Goal: Task Accomplishment & Management: Manage account settings

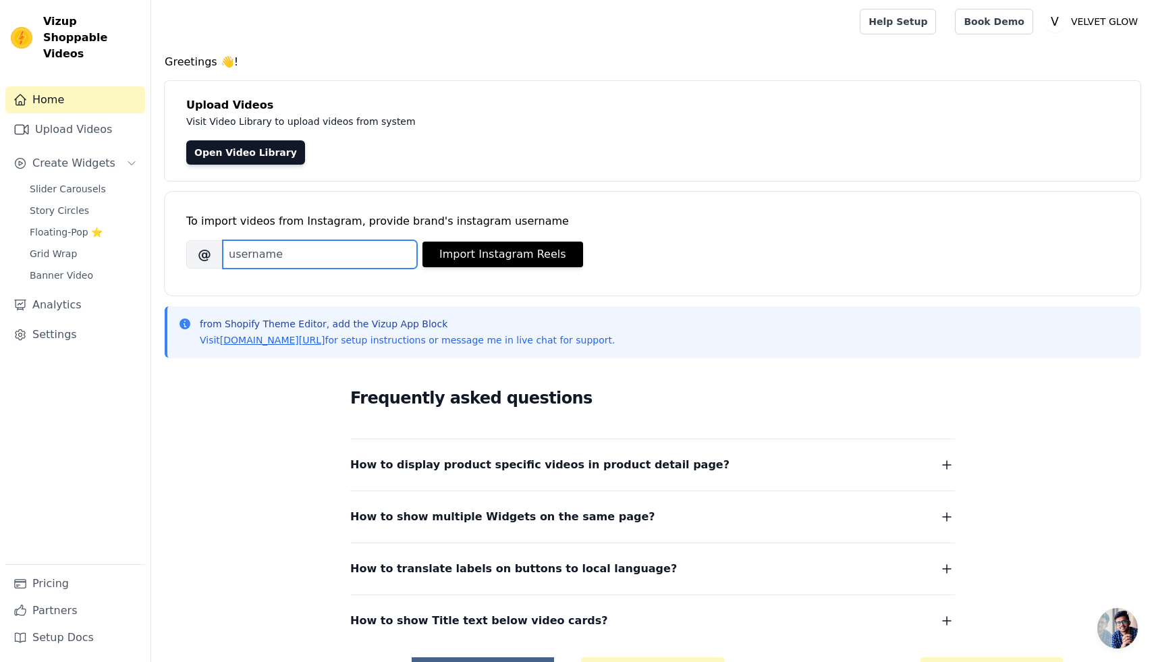
click at [269, 259] on input "Brand's Instagram Username" at bounding box center [320, 254] width 194 height 28
click at [69, 182] on span "Slider Carousels" at bounding box center [68, 188] width 76 height 13
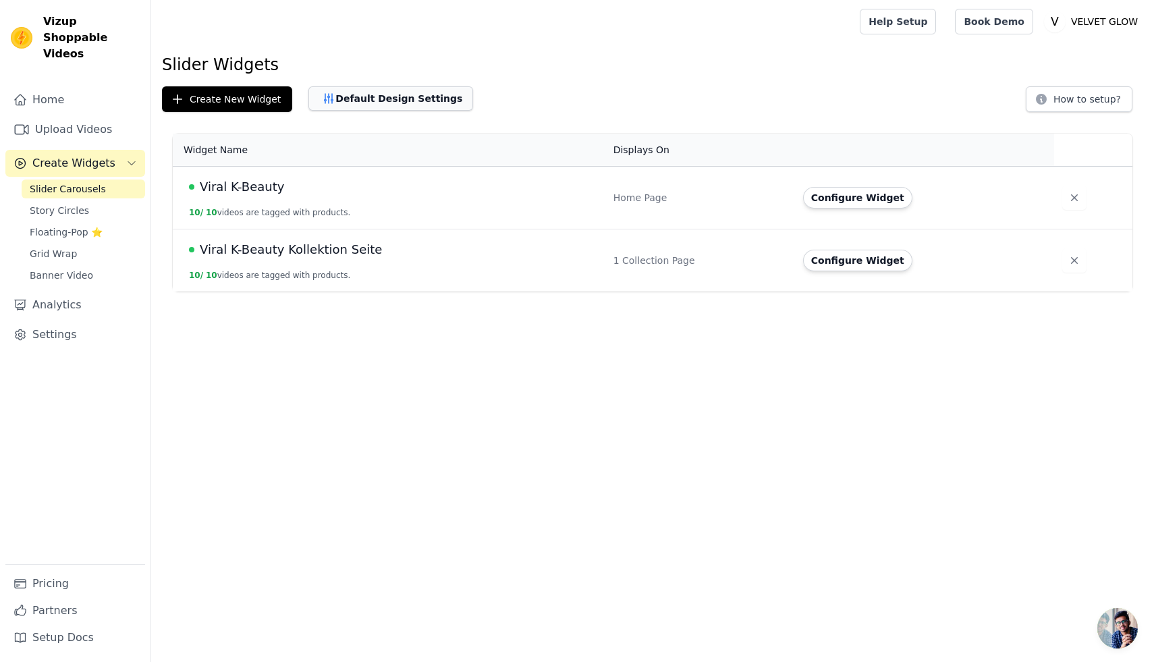
click at [398, 101] on button "Default Design Settings" at bounding box center [390, 98] width 165 height 24
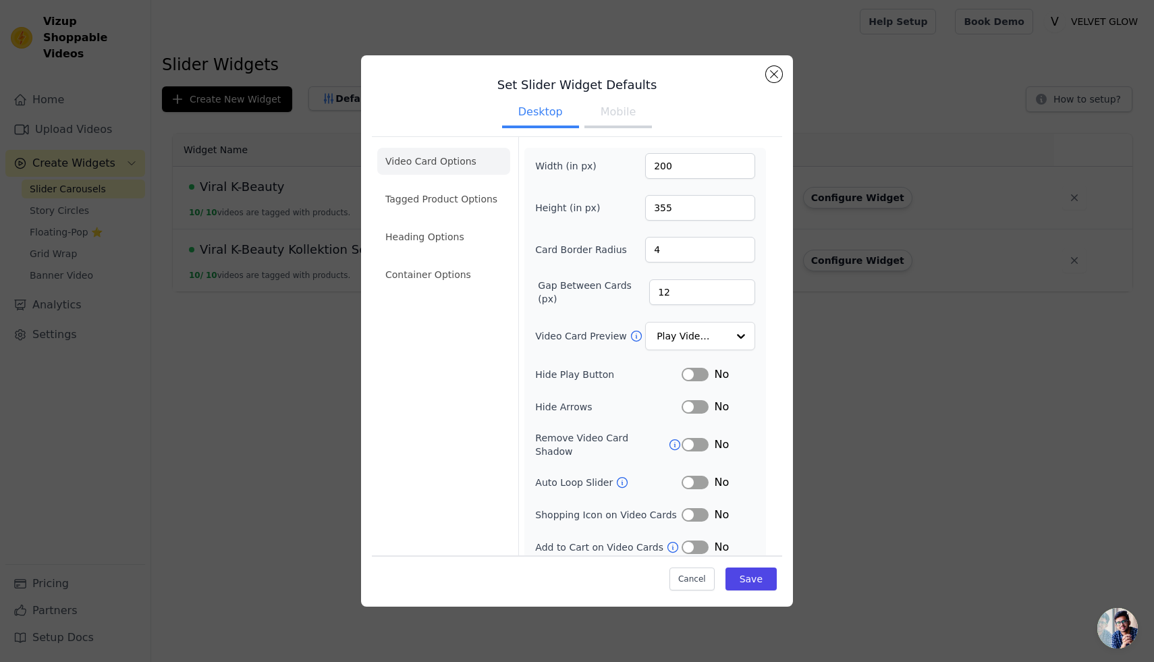
click at [478, 268] on li "Container Options" at bounding box center [443, 274] width 133 height 27
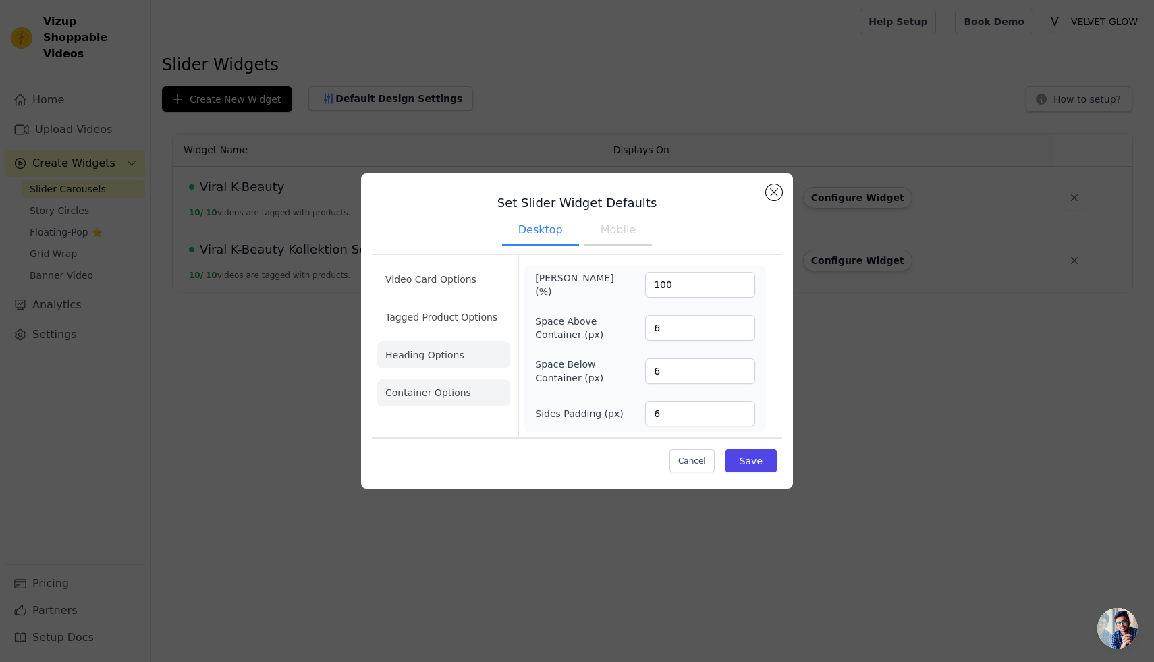
click at [444, 358] on li "Heading Options" at bounding box center [443, 354] width 133 height 27
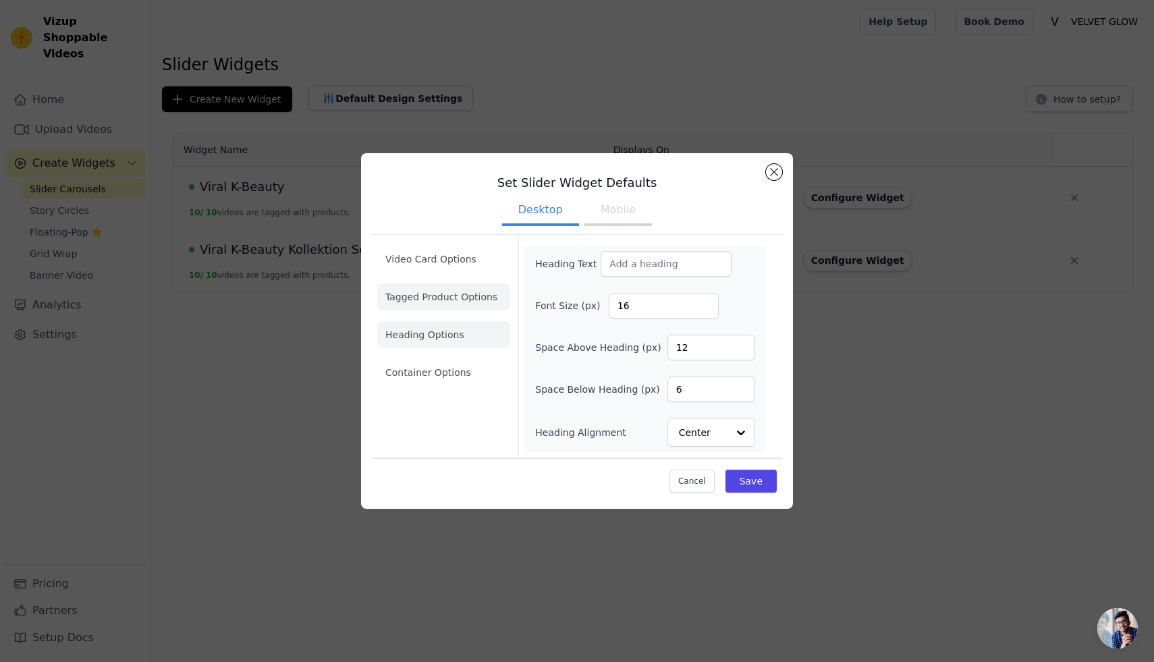
click at [455, 304] on li "Tagged Product Options" at bounding box center [443, 296] width 133 height 27
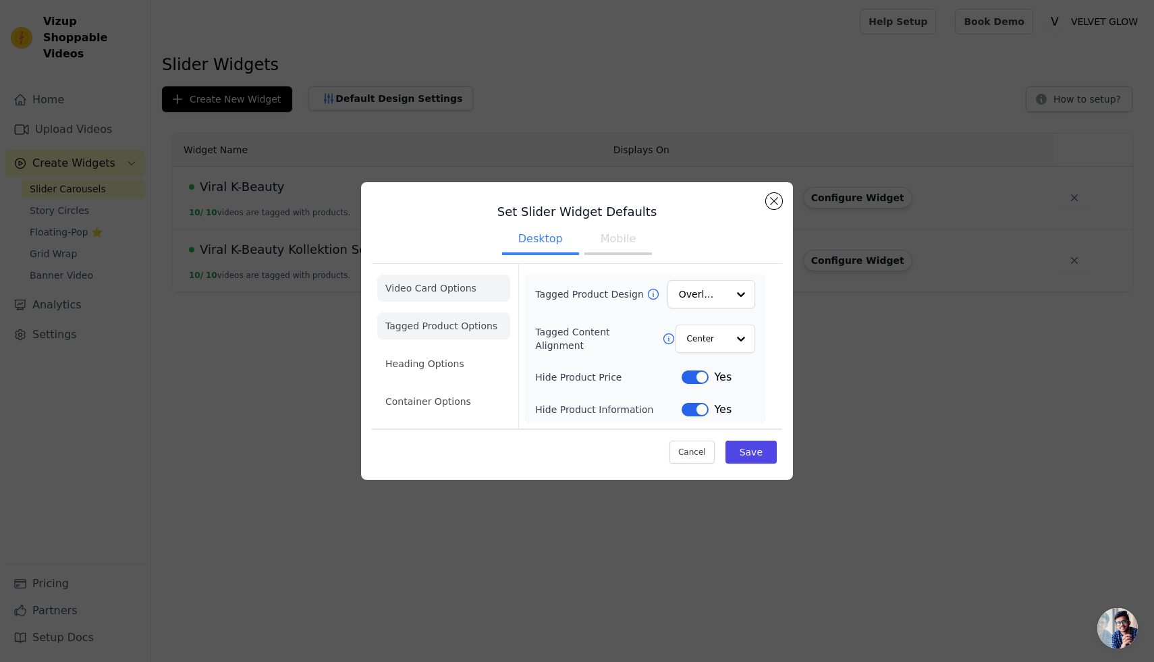
click at [455, 288] on li "Video Card Options" at bounding box center [443, 288] width 133 height 27
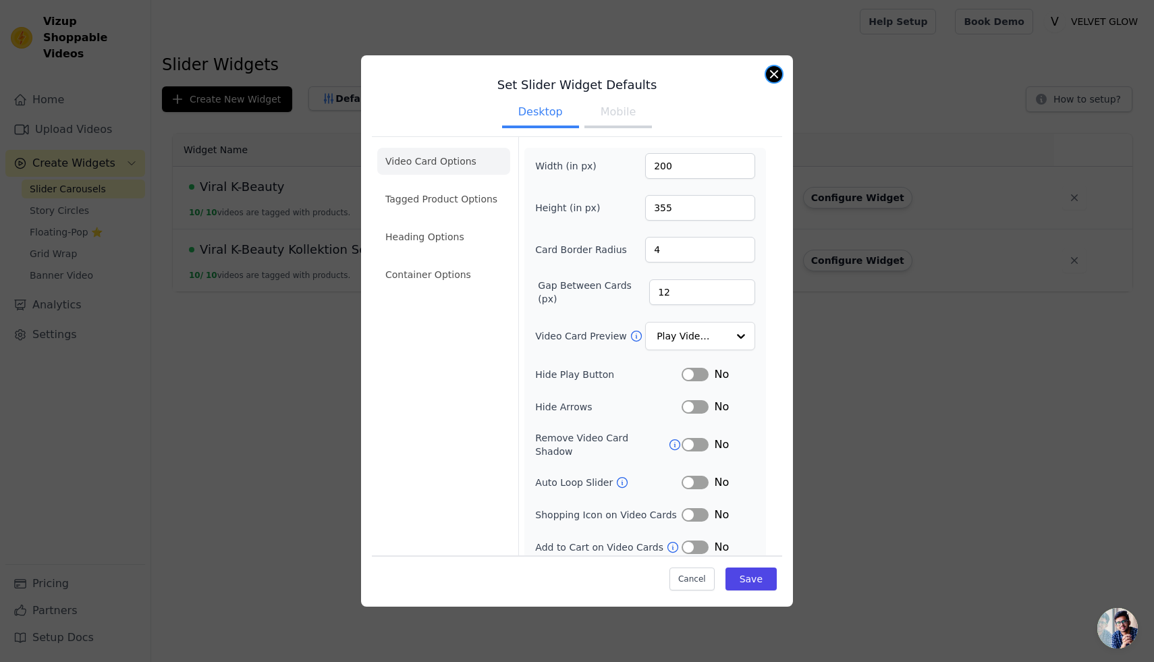
click at [774, 76] on button "Close modal" at bounding box center [774, 74] width 16 height 16
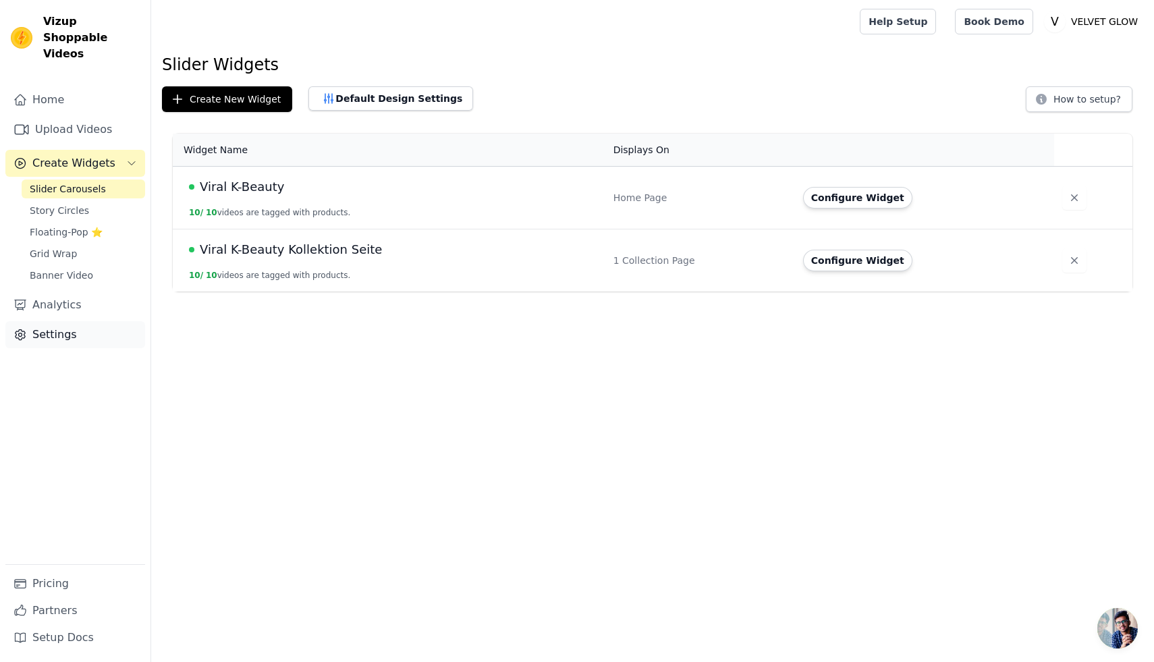
click at [72, 321] on link "Settings" at bounding box center [75, 334] width 140 height 27
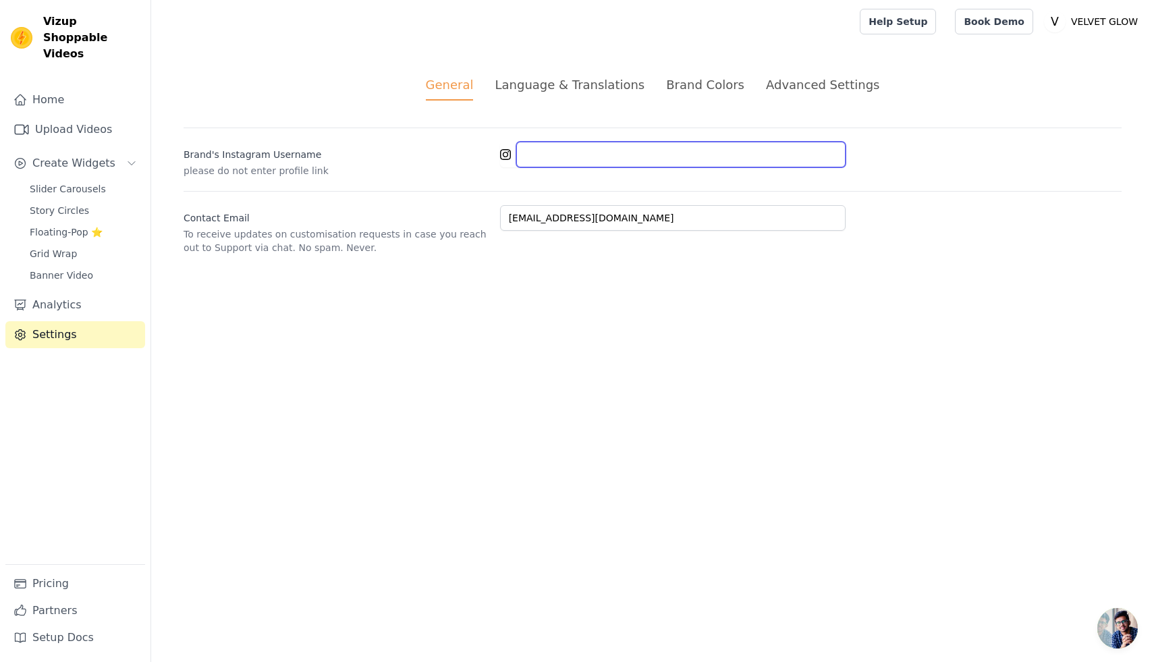
click at [530, 154] on input "Brand's Instagram Username" at bounding box center [680, 155] width 329 height 26
paste input "https://www.instagram.com/velvetglow.ch/"
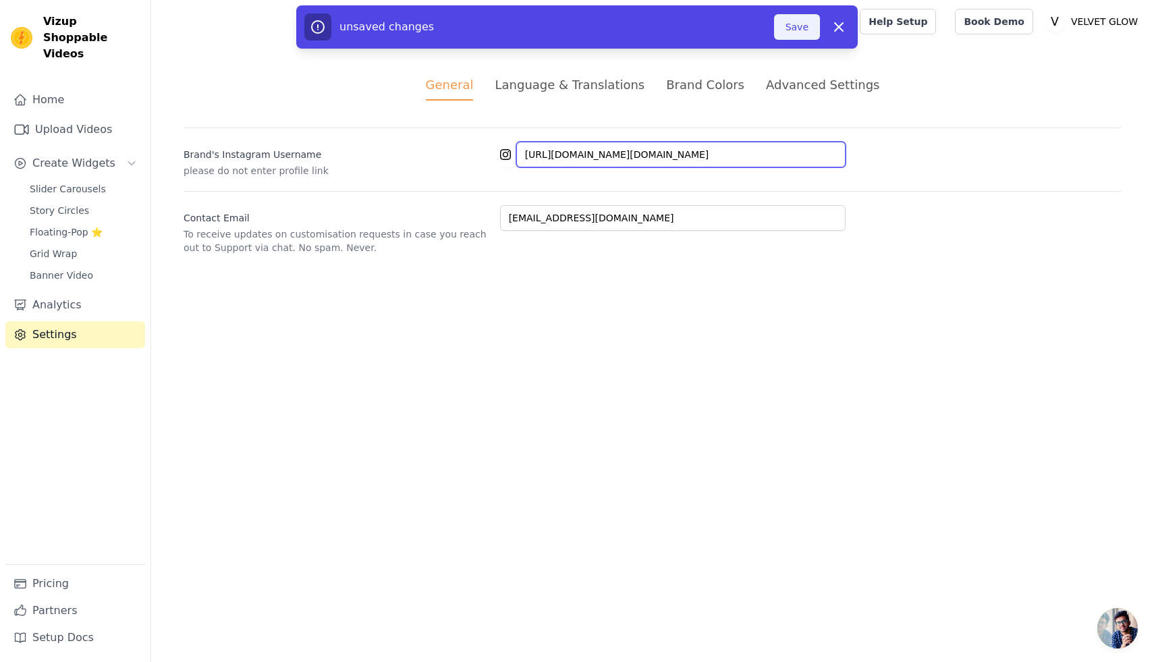
type input "https://www.instagram.com/velvetglow.ch/"
click at [794, 29] on button "Save" at bounding box center [797, 27] width 46 height 26
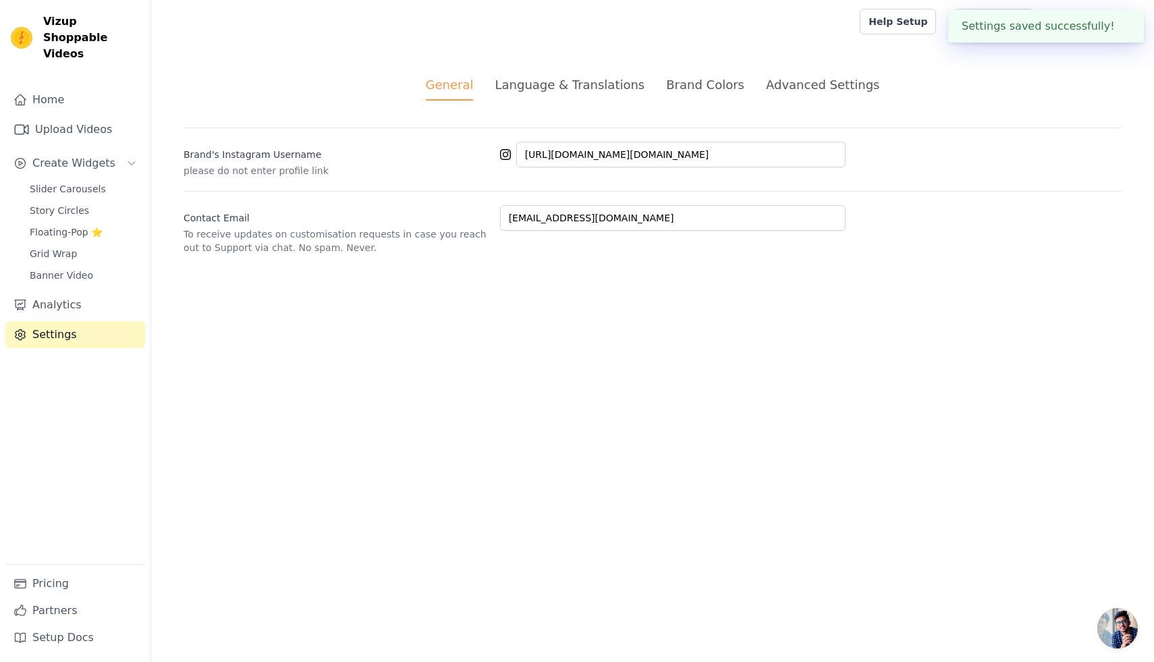
click at [711, 83] on div "Brand Colors" at bounding box center [705, 85] width 78 height 18
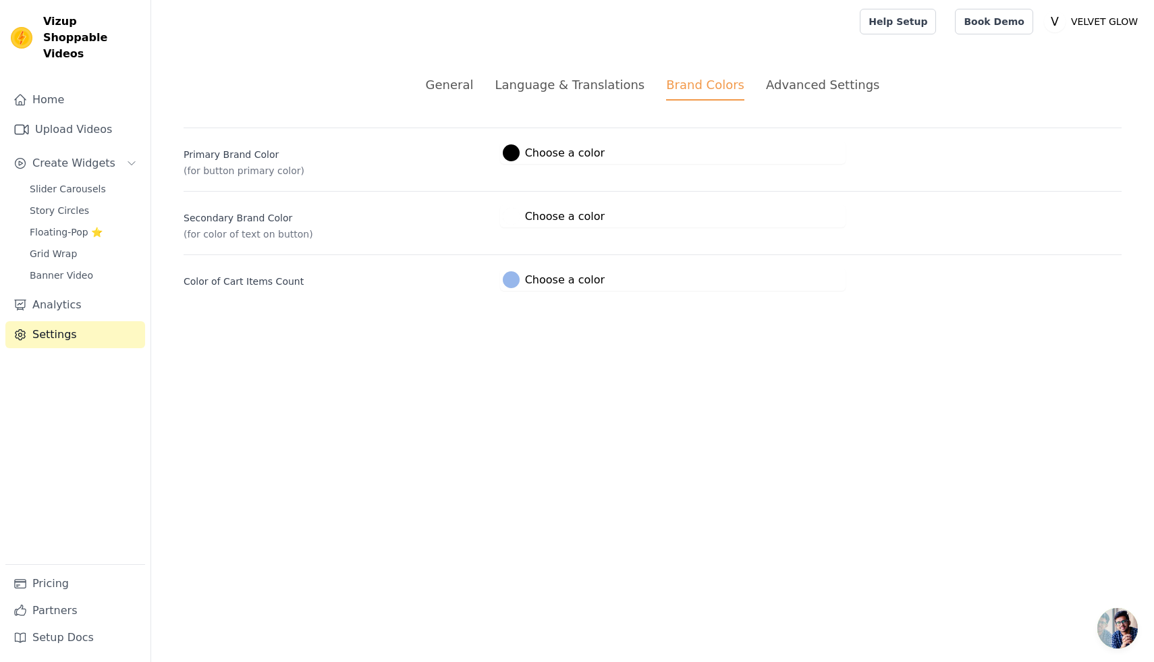
click at [829, 87] on div "Advanced Settings" at bounding box center [822, 85] width 113 height 18
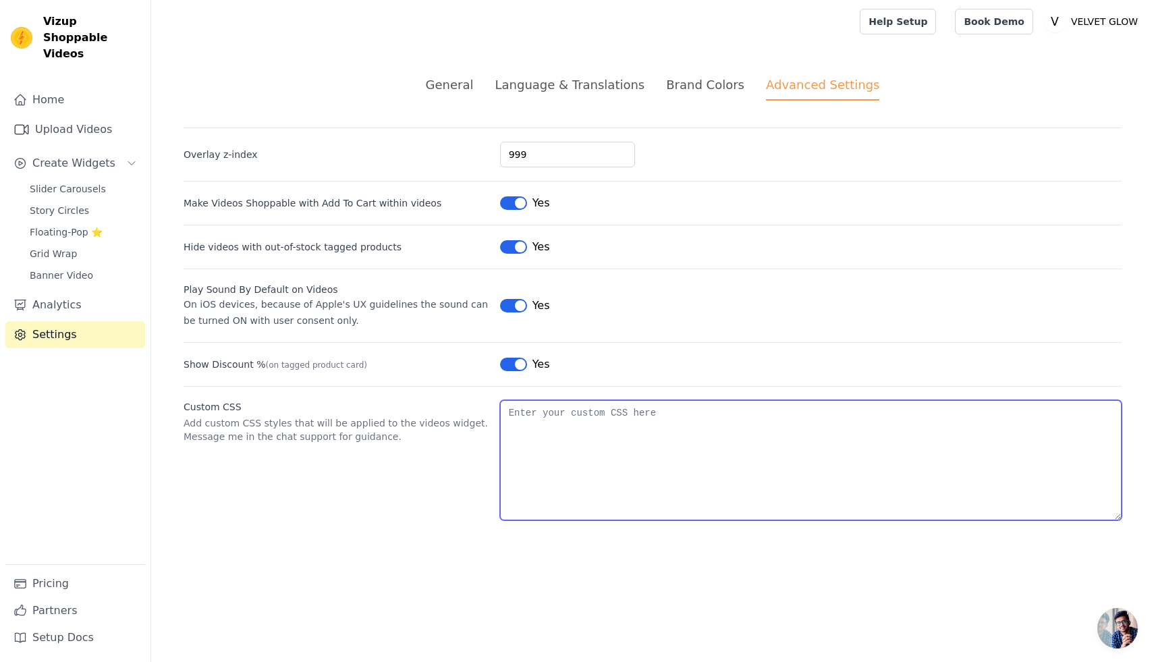
click at [514, 414] on textarea "Custom CSS" at bounding box center [811, 460] width 622 height 120
paste textarea "/* Nur für die Buttons im Vizup Widget */ .vizup-app .vizup-w-full button svg {…"
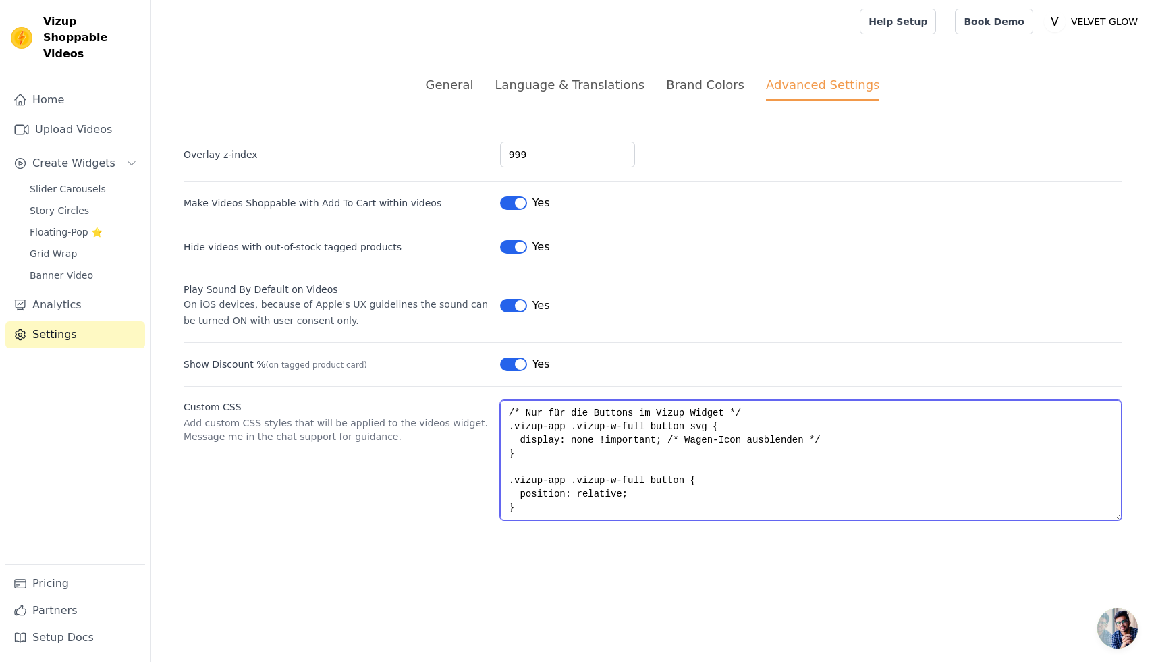
scroll to position [250, 0]
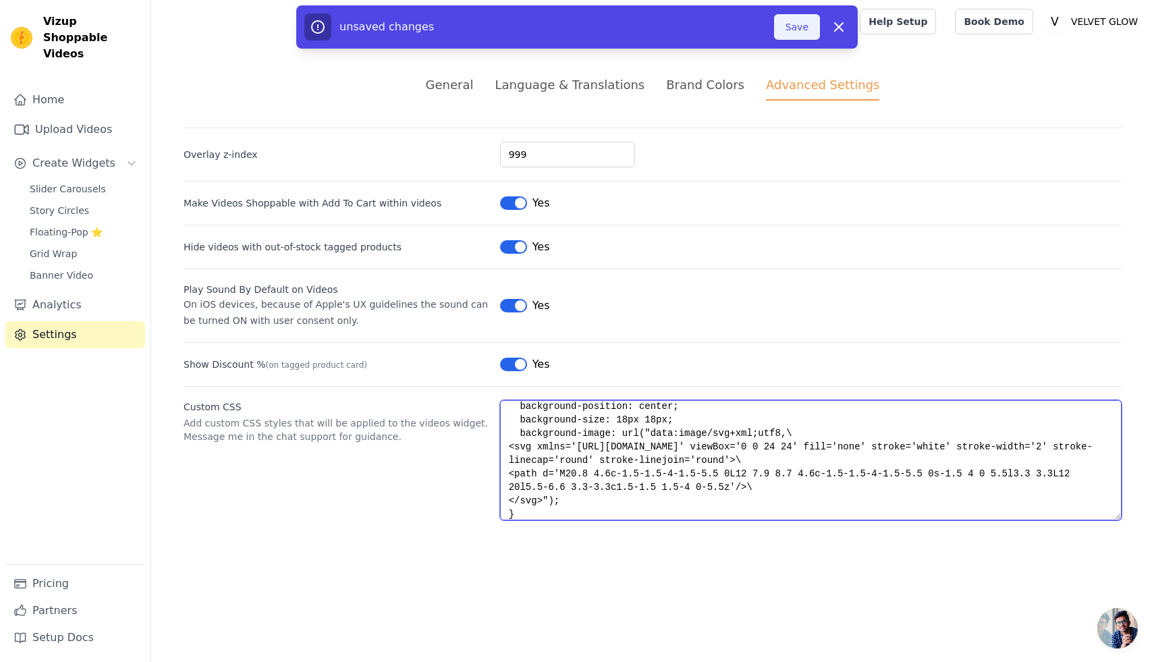
type textarea "/* Nur für die Buttons im Vizup Widget */ .vizup-app .vizup-w-full button svg {…"
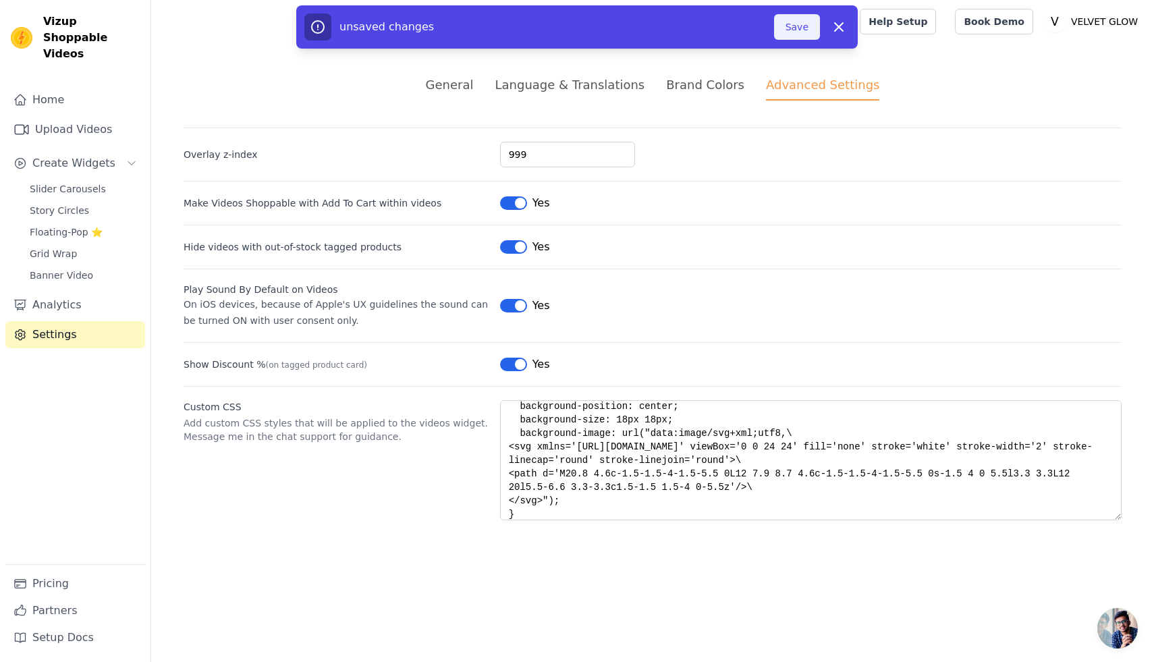
click at [800, 32] on button "Save" at bounding box center [797, 27] width 46 height 26
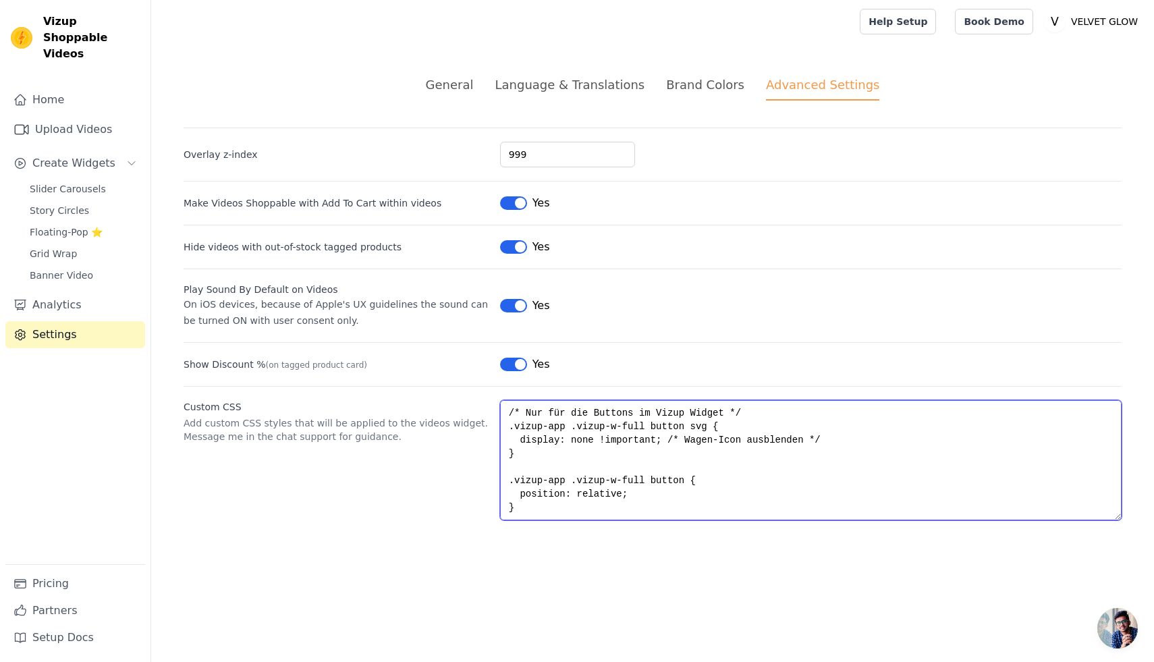
drag, startPoint x: 541, startPoint y: 509, endPoint x: 437, endPoint y: 356, distance: 184.6
click at [437, 356] on div "Overlay z-index 999 Make Videos Shoppable with Add To Cart within videos Label …" at bounding box center [653, 324] width 938 height 393
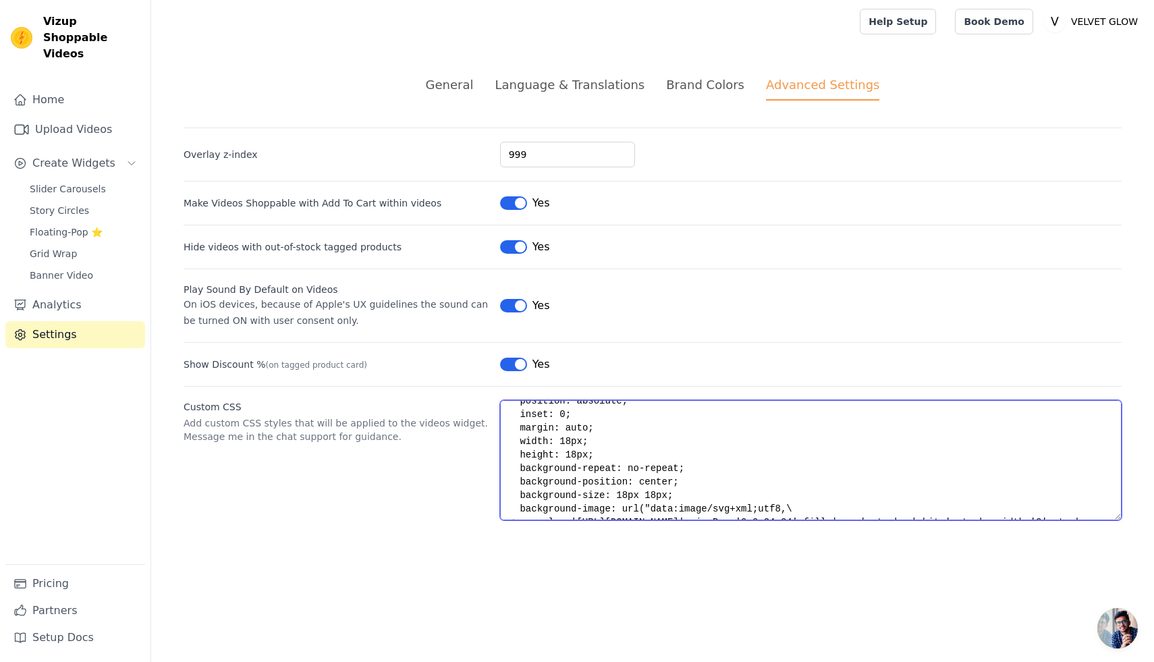
scroll to position [0, 0]
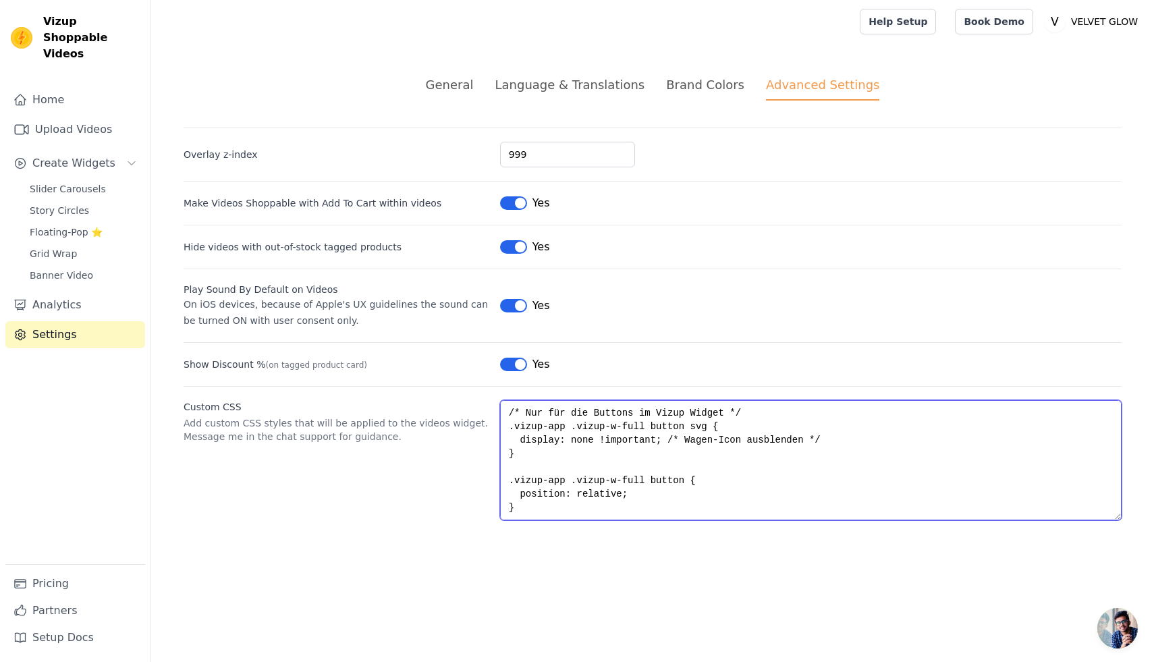
drag, startPoint x: 536, startPoint y: 510, endPoint x: 452, endPoint y: 387, distance: 148.1
click at [452, 387] on div "Custom CSS Add custom CSS styles that will be applied to the videos widget. Mes…" at bounding box center [653, 453] width 938 height 134
paste textarea "1) Variante: Button über ARIA-Label erwischen (engl./deutsch) */ .vizup-app [ar…"
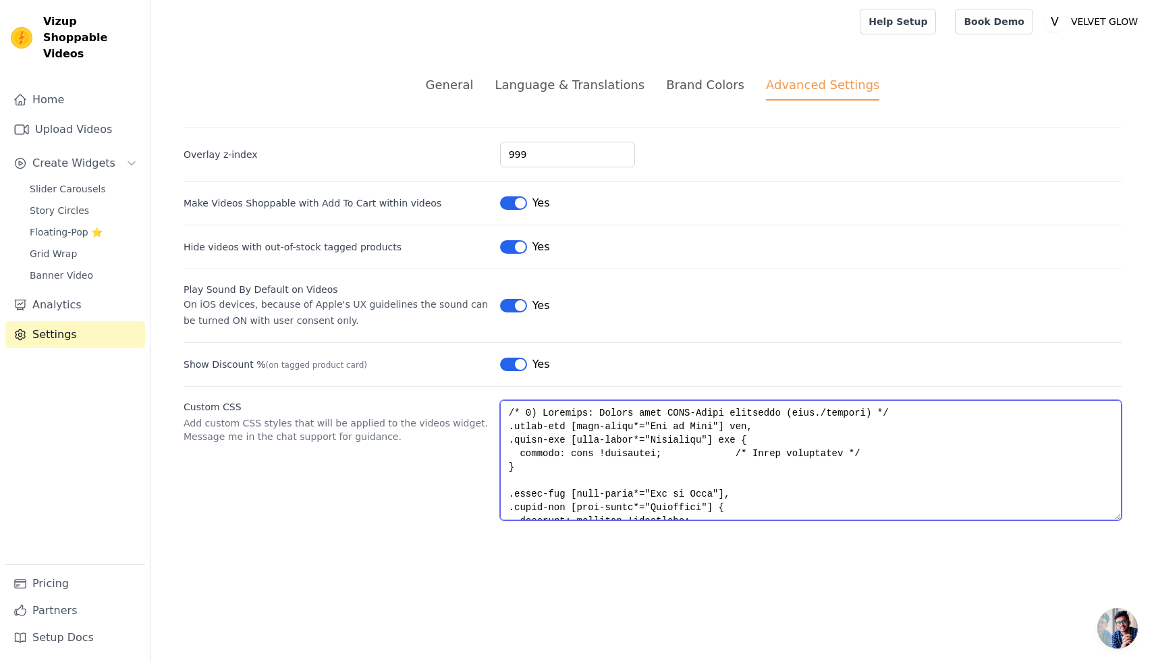
scroll to position [547, 0]
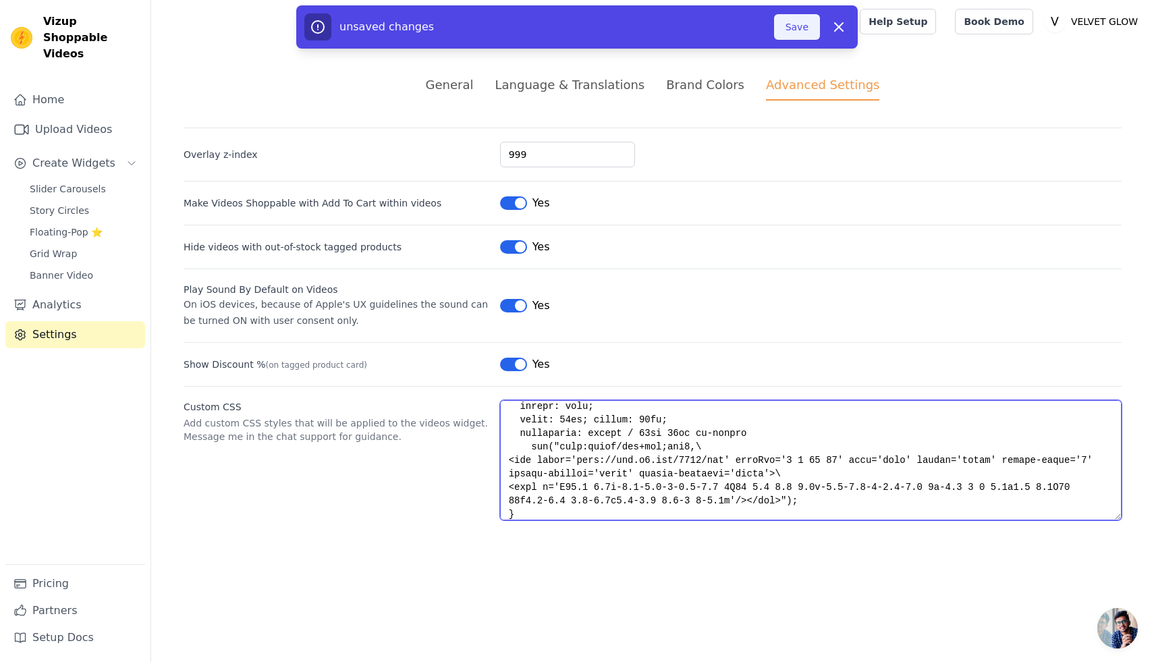
type textarea "/* 1) Variante: Button über ARIA-Label erwischen (engl./deutsch) */ .vizup-app …"
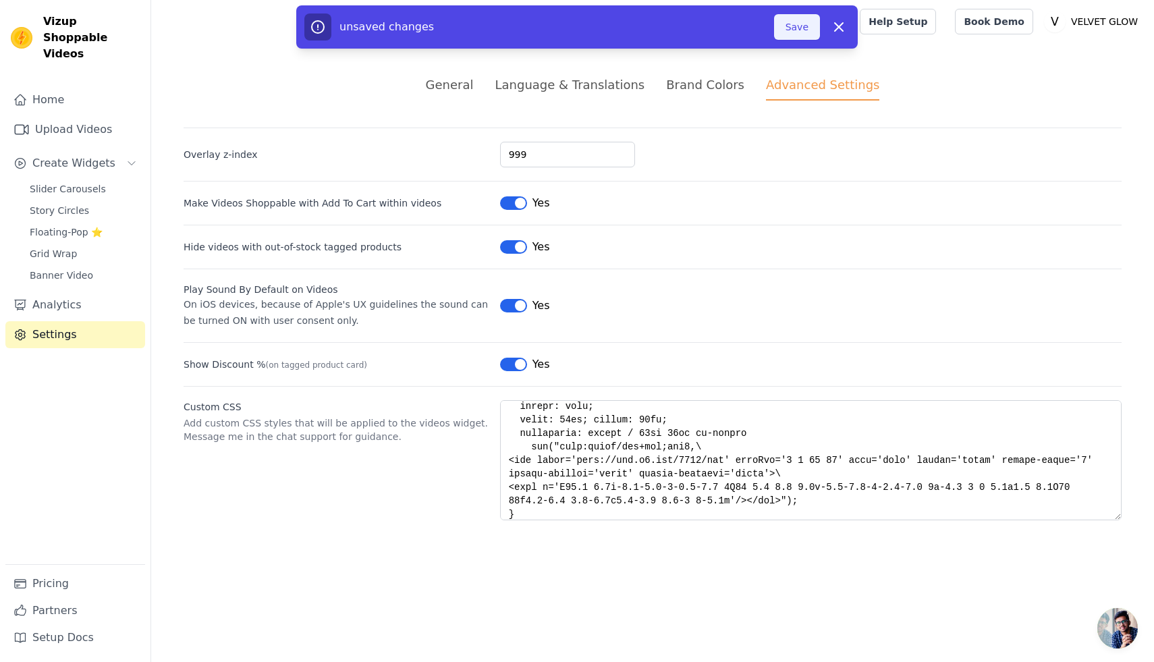
click at [807, 26] on button "Save" at bounding box center [797, 27] width 46 height 26
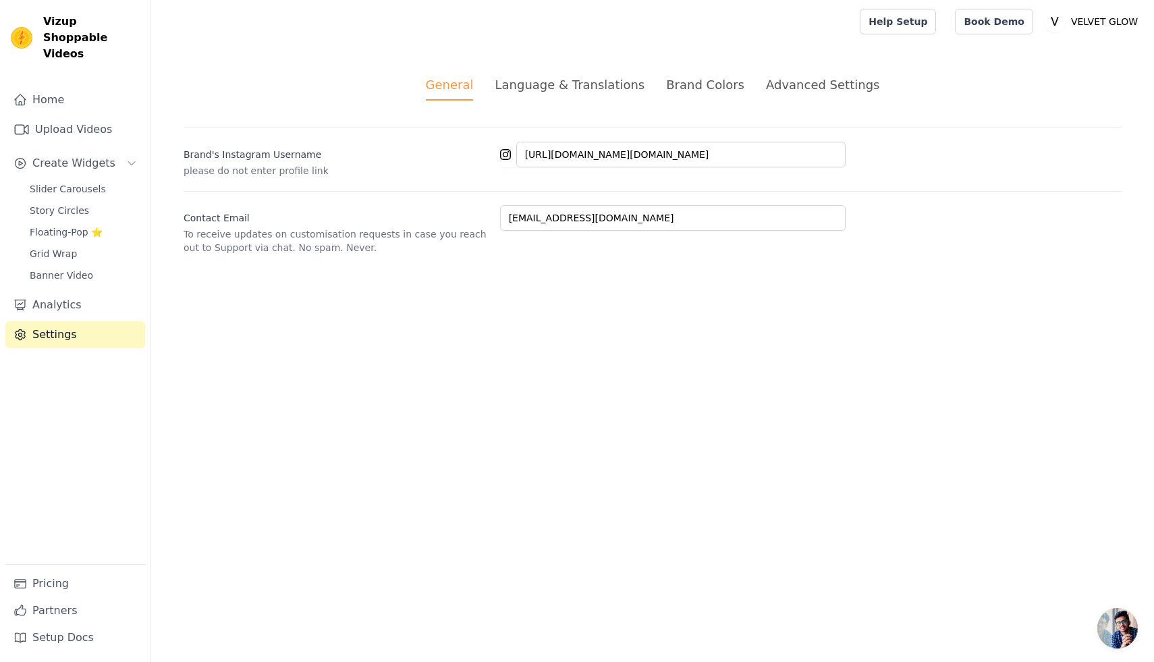
click at [792, 88] on div "Advanced Settings" at bounding box center [822, 85] width 113 height 18
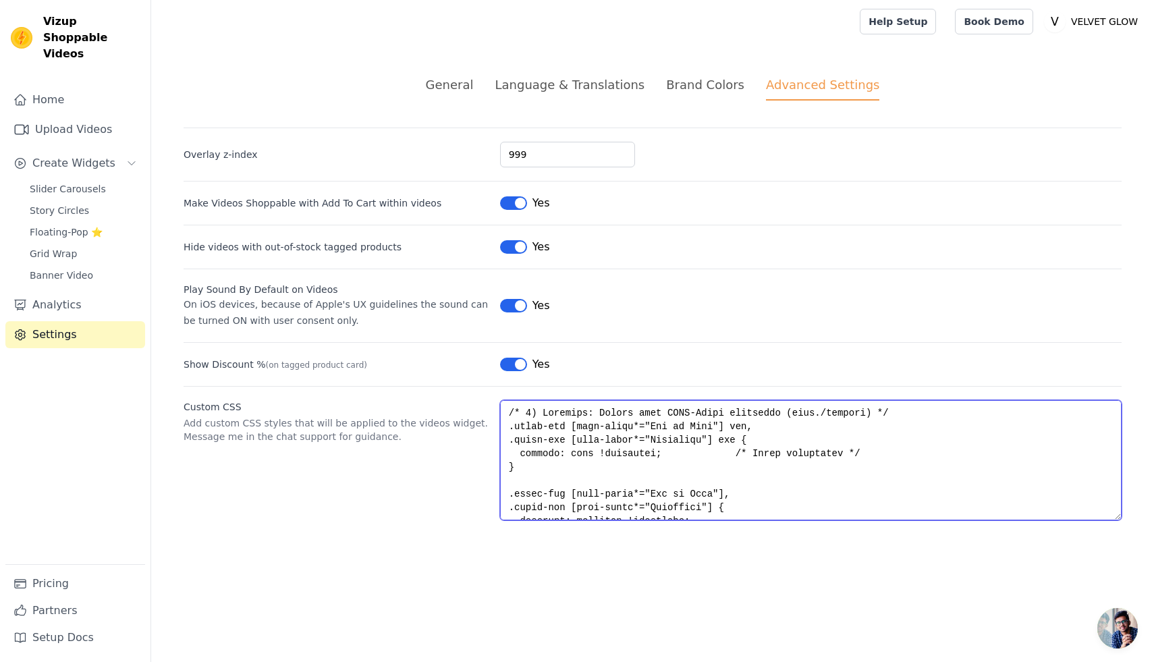
drag, startPoint x: 528, startPoint y: 514, endPoint x: 447, endPoint y: 375, distance: 160.9
click at [433, 363] on div "Overlay z-index 999 Make Videos Shoppable with Add To Cart within videos Label …" at bounding box center [653, 324] width 938 height 393
paste textarea "Ziel: kleines schwarzes Icon-Button unten rechts: Wagen → weißes Herz (Outline)…"
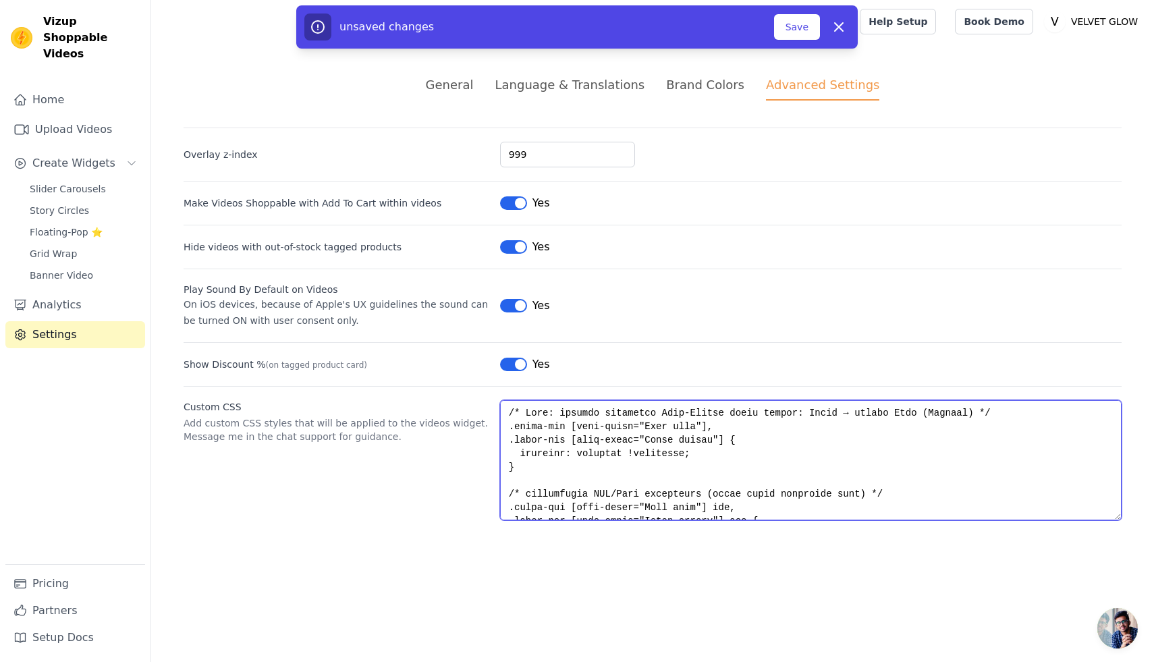
scroll to position [344, 0]
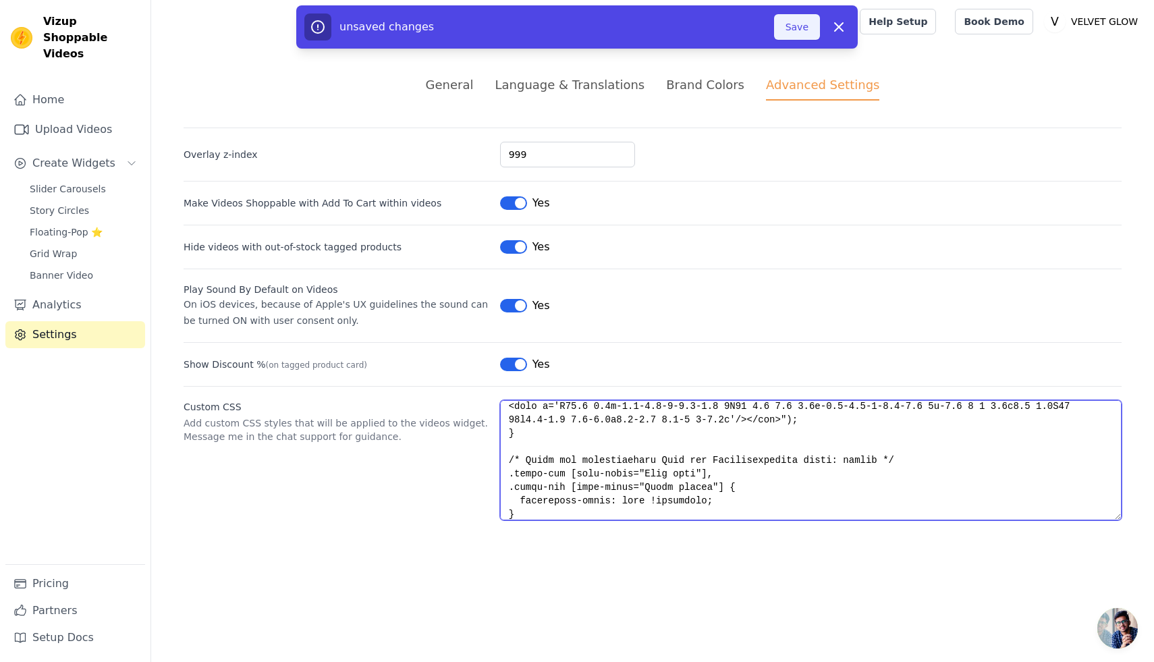
type textarea "/* Ziel: kleines schwarzes Icon-Button unten rechts: Wagen → weißes Herz (Outli…"
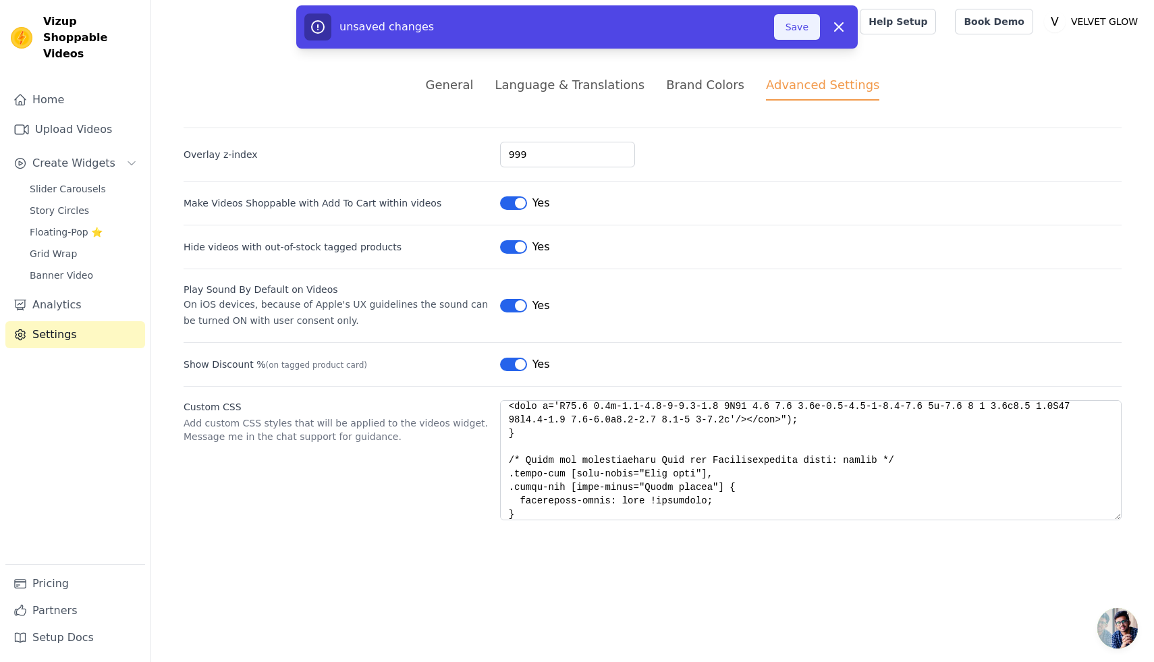
click at [792, 28] on button "Save" at bounding box center [797, 27] width 46 height 26
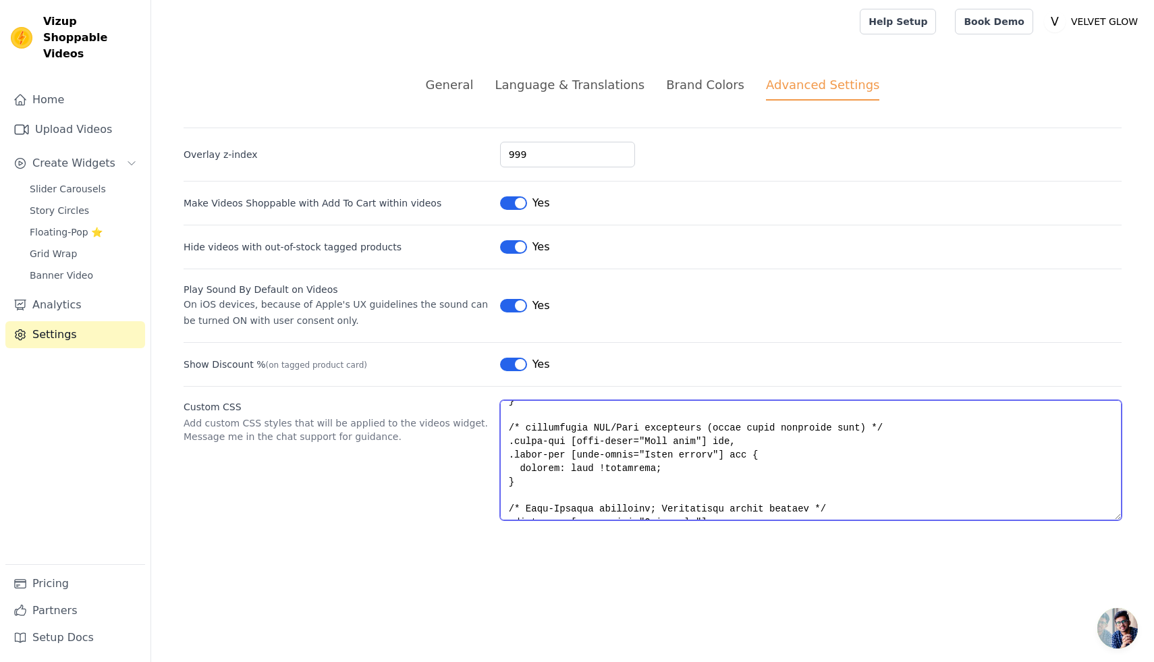
scroll to position [0, 0]
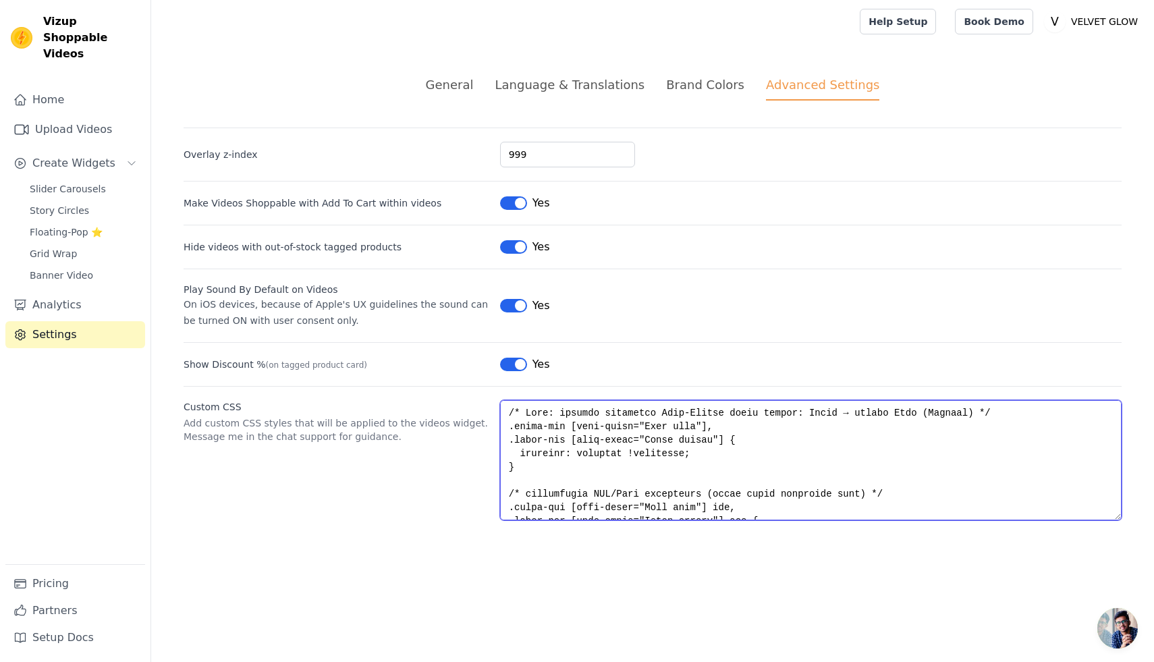
drag, startPoint x: 532, startPoint y: 512, endPoint x: 451, endPoint y: 394, distance: 143.2
click at [451, 394] on div "Custom CSS Add custom CSS styles that will be applied to the videos widget. Mes…" at bounding box center [653, 453] width 938 height 134
paste textarea "=== Cart-Icon im kleinen schwarzen Button durch weißes Herz (Outline) ersetzen …"
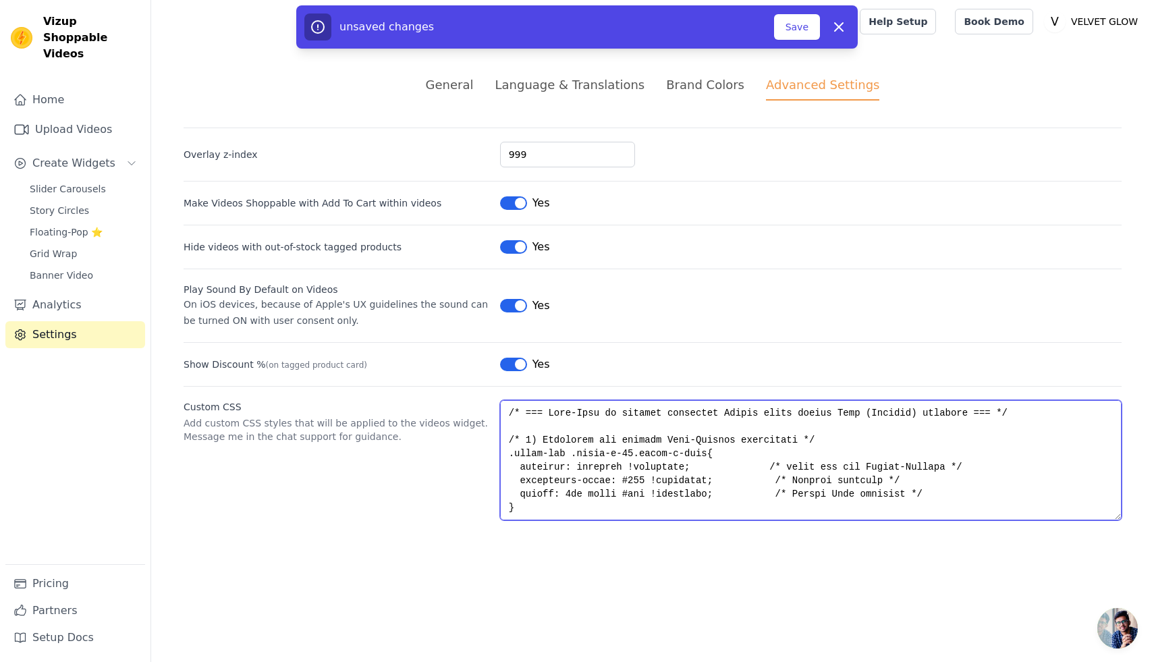
scroll to position [290, 0]
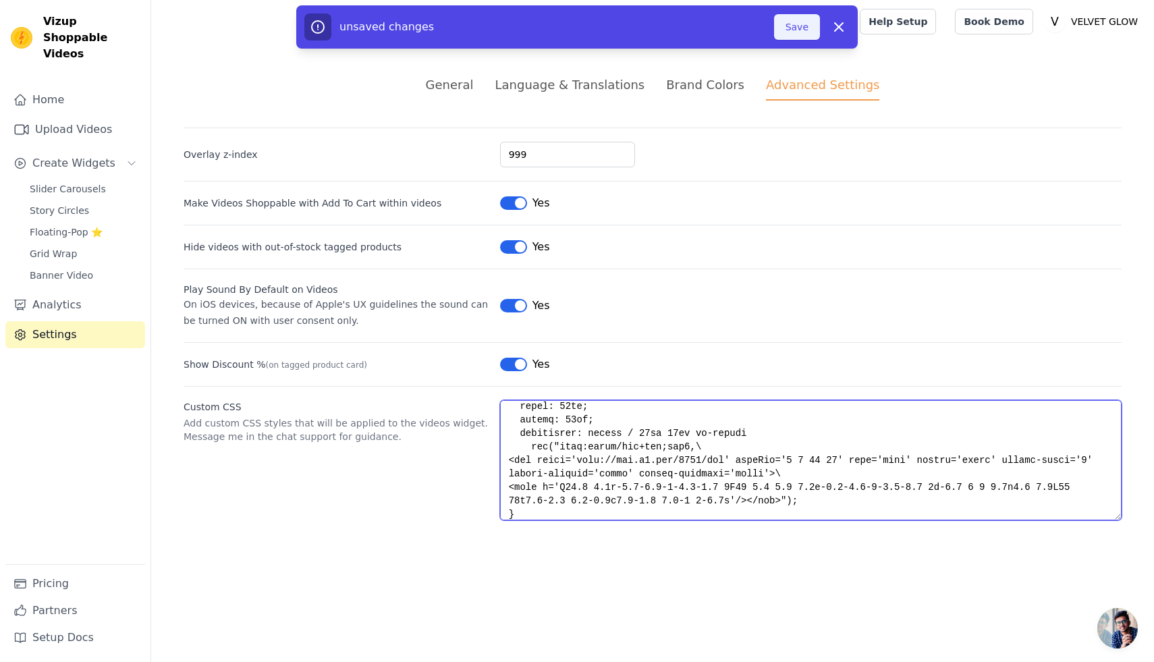
type textarea "/* === Cart-Icon im kleinen schwarzen Button durch weißes Herz (Outline) ersetz…"
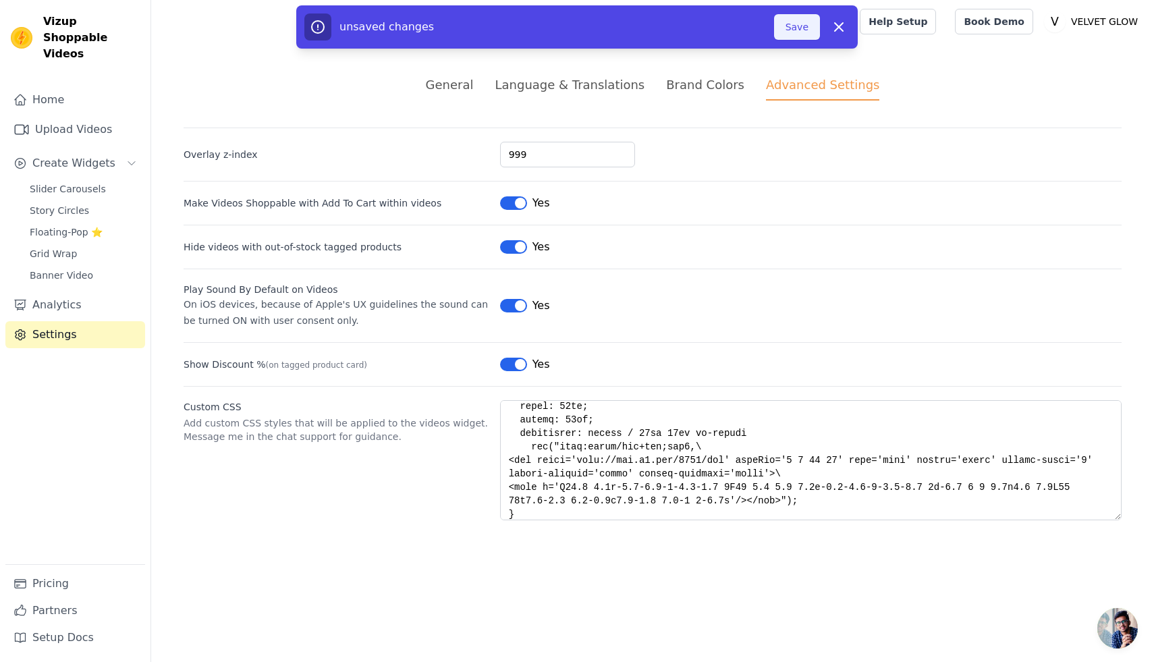
click at [803, 30] on button "Save" at bounding box center [797, 27] width 46 height 26
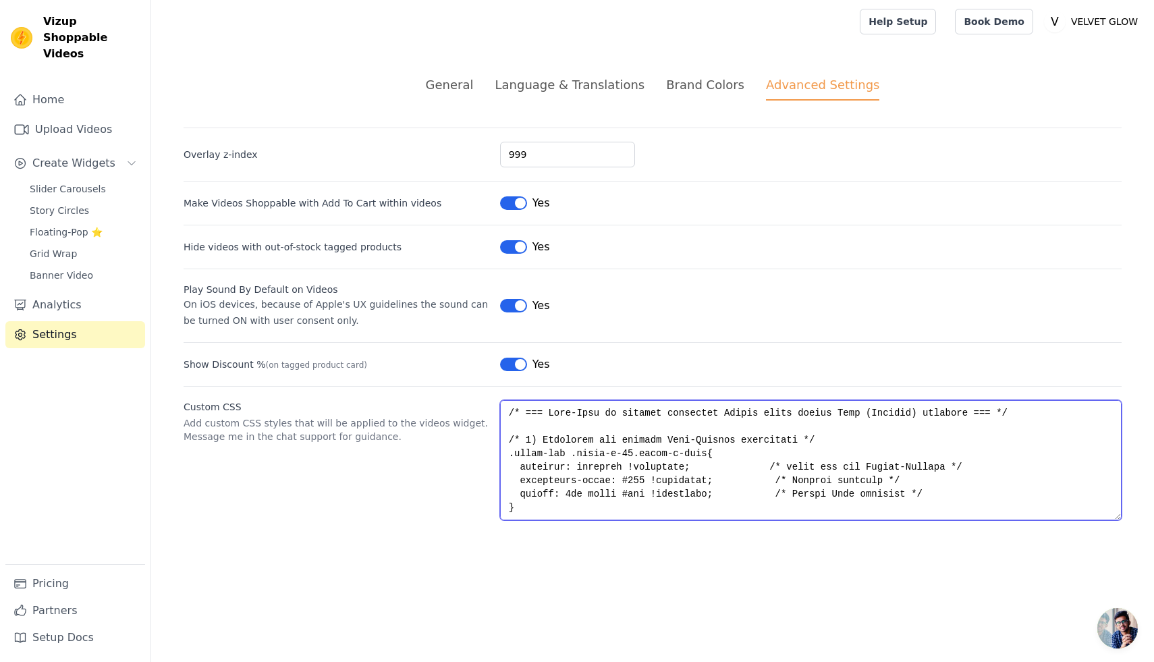
drag, startPoint x: 535, startPoint y: 512, endPoint x: 449, endPoint y: 370, distance: 165.6
click at [449, 370] on div "Overlay z-index 999 Make Videos Shoppable with Add To Cart within videos Label …" at bounding box center [653, 324] width 938 height 393
type textarea "/* 2) Bestehendes Icon im Button ausblenden (egal ob svg oder img) */ .vizup-ap…"
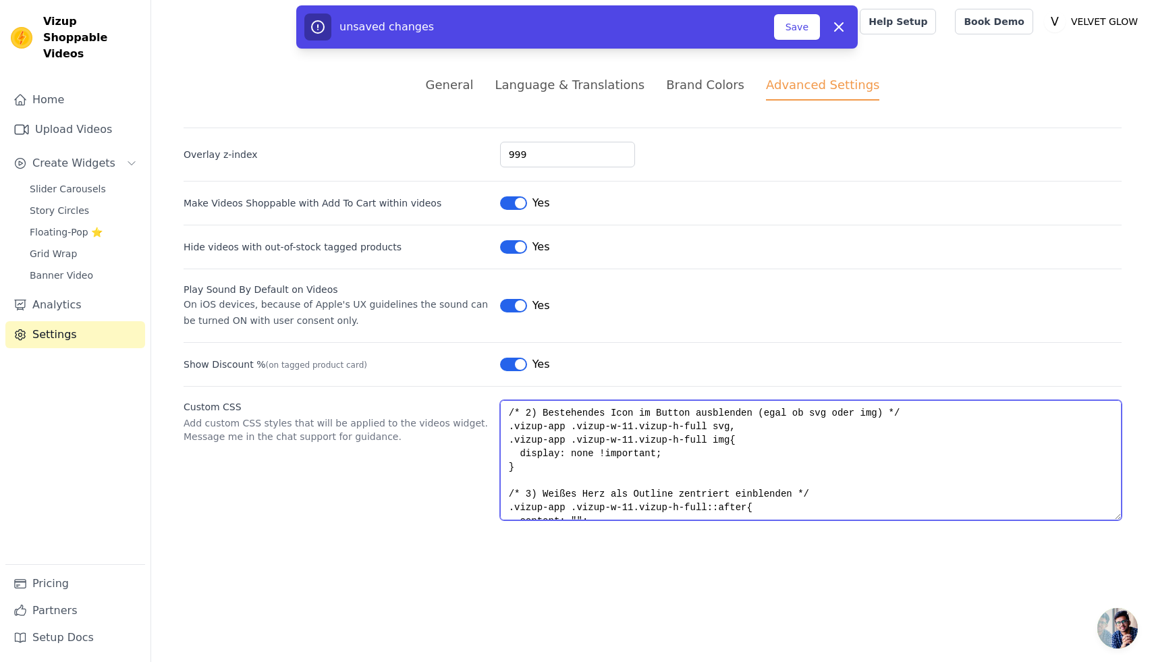
scroll to position [202, 0]
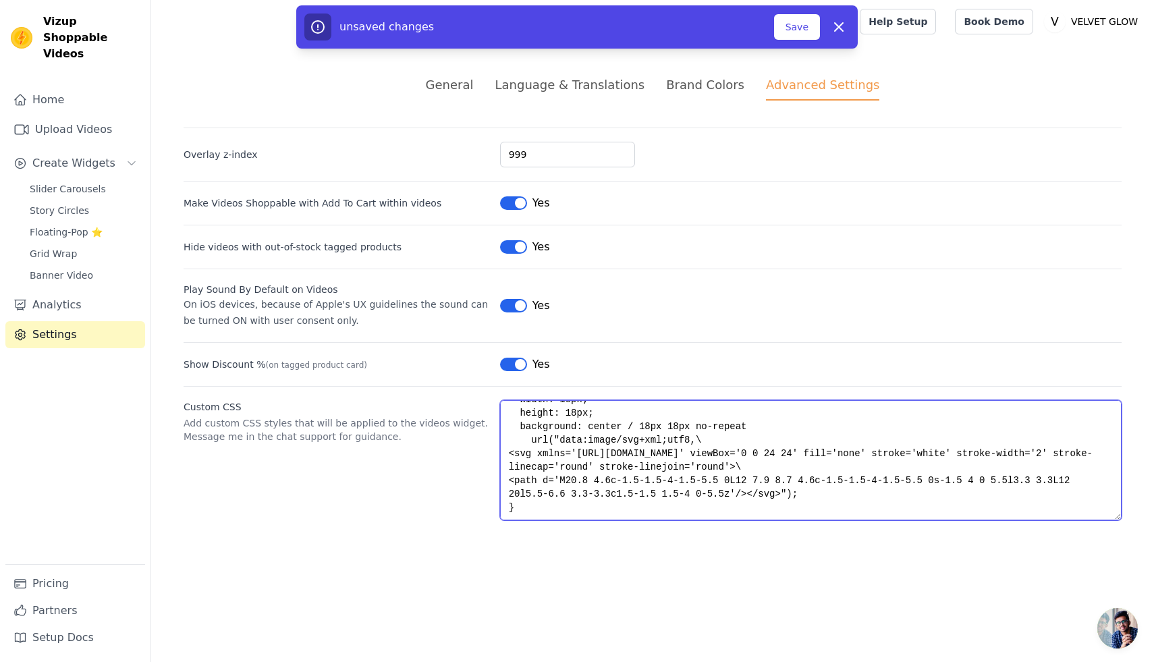
drag, startPoint x: 518, startPoint y: 408, endPoint x: 911, endPoint y: 620, distance: 446.6
click at [908, 553] on html "Vizup Shoppable Videos Home Upload Videos Create Widgets Slider Carousels Story…" at bounding box center [577, 276] width 1154 height 553
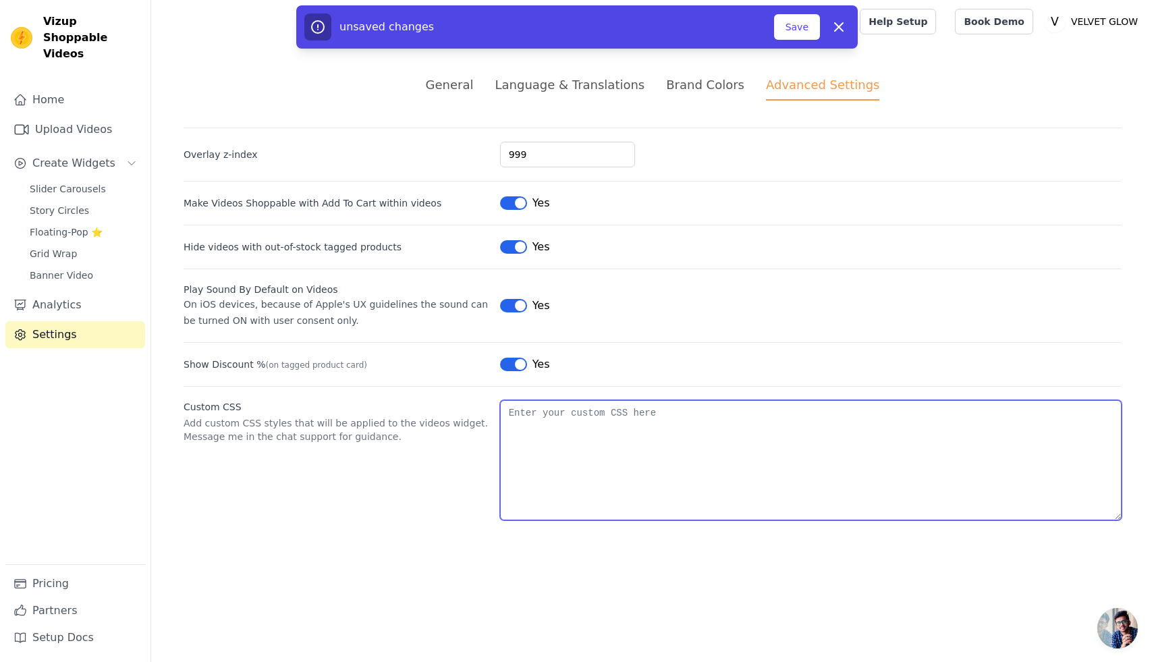
scroll to position [0, 0]
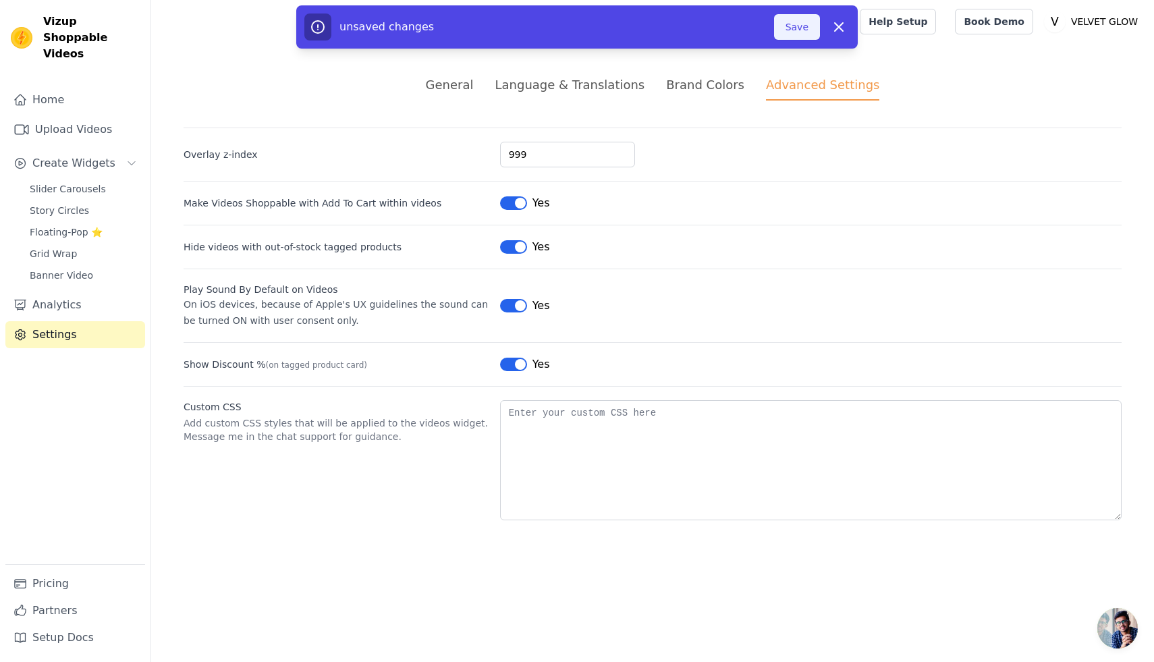
click at [804, 33] on button "Save" at bounding box center [797, 27] width 46 height 26
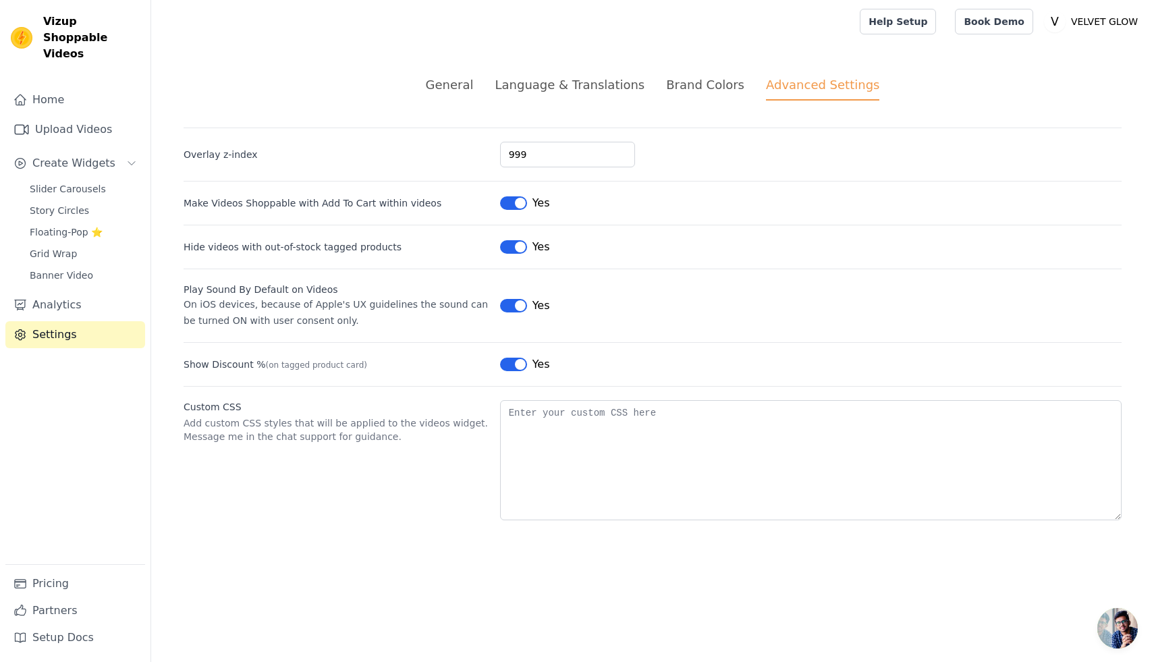
click at [1125, 624] on span "Chat öffnen" at bounding box center [1117, 628] width 40 height 40
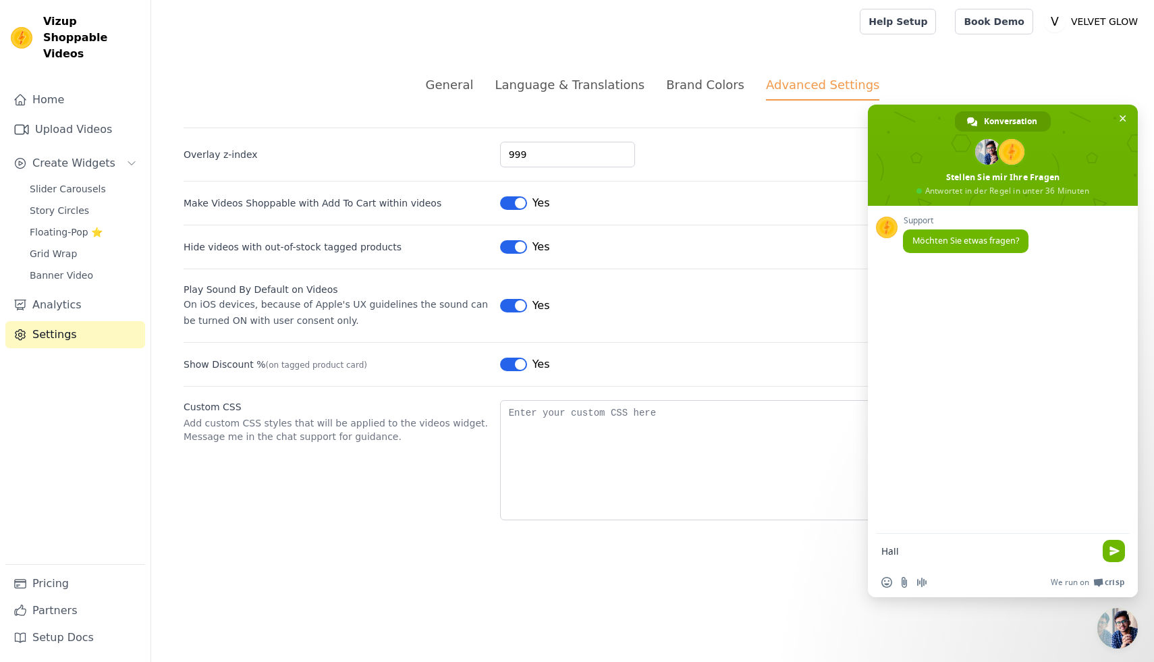
type textarea "Hallo"
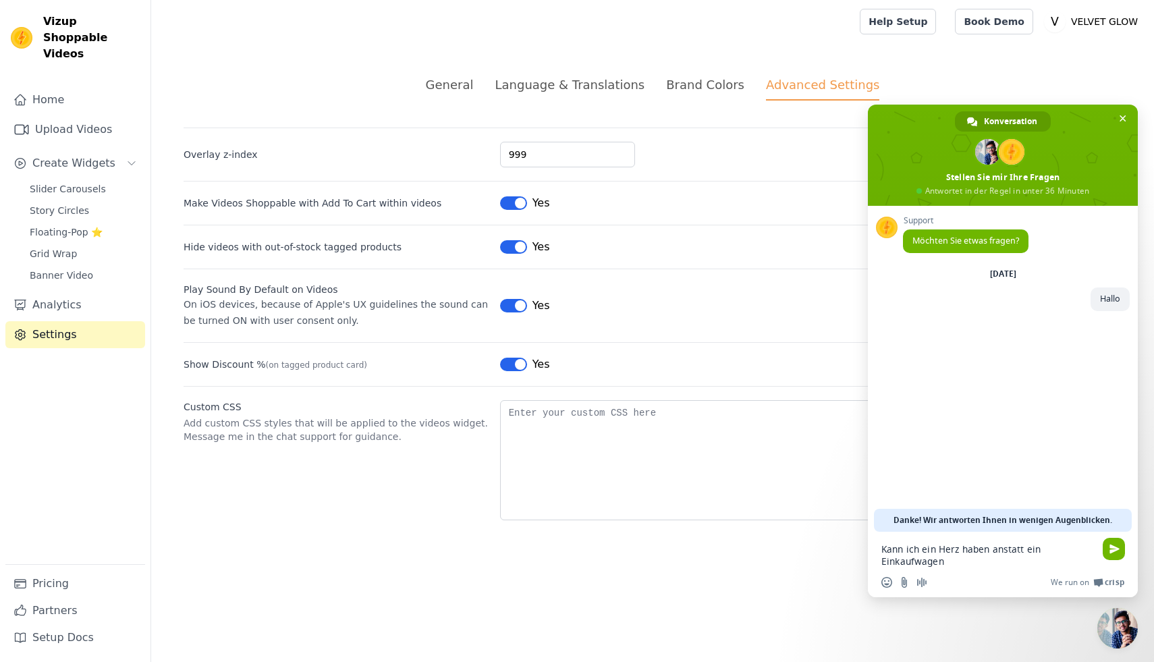
type textarea "Kann ich ein Herz haben anstatt ein Einkaufwagen?"
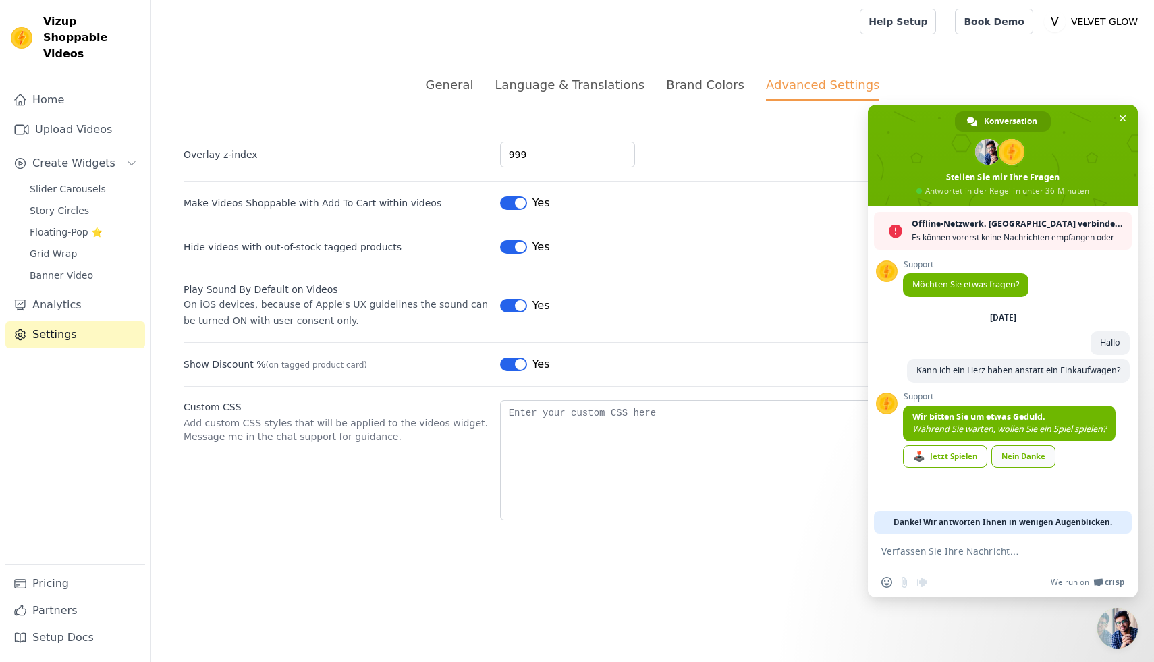
click at [1024, 458] on div "Nein Danke" at bounding box center [1023, 456] width 64 height 22
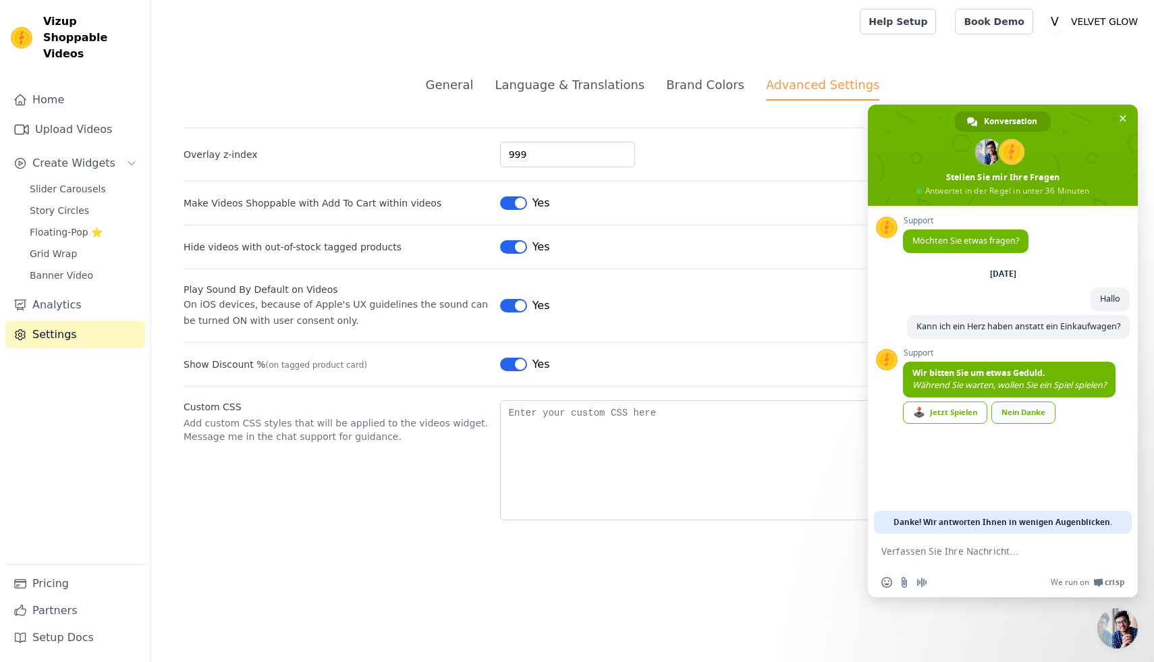
click at [1022, 414] on div "Nein Danke" at bounding box center [1023, 413] width 64 height 22
